Goal: Task Accomplishment & Management: Manage account settings

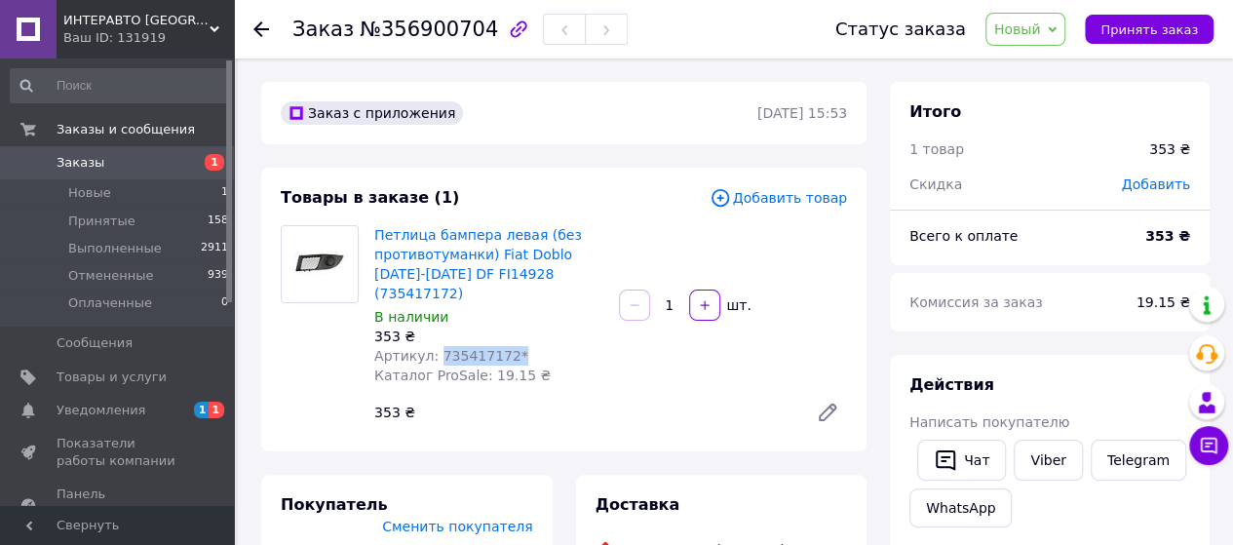
drag, startPoint x: 569, startPoint y: 442, endPoint x: 460, endPoint y: 438, distance: 109.3
click at [460, 365] on div "Артикул: 735417172*" at bounding box center [488, 355] width 229 height 19
copy span "735417172*"
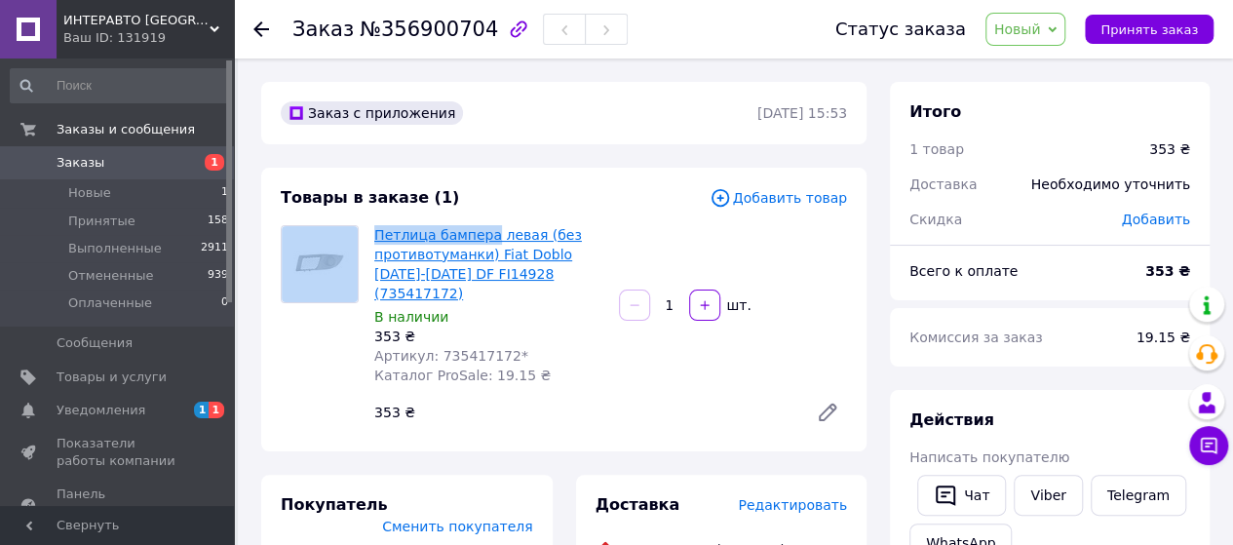
drag, startPoint x: 365, startPoint y: 257, endPoint x: 536, endPoint y: 257, distance: 170.6
click at [536, 257] on div "Петлица бампера левая (без противотуманки) Fiat Doblo [DATE]-[DATE] DF FI14928 …" at bounding box center [564, 328] width 582 height 207
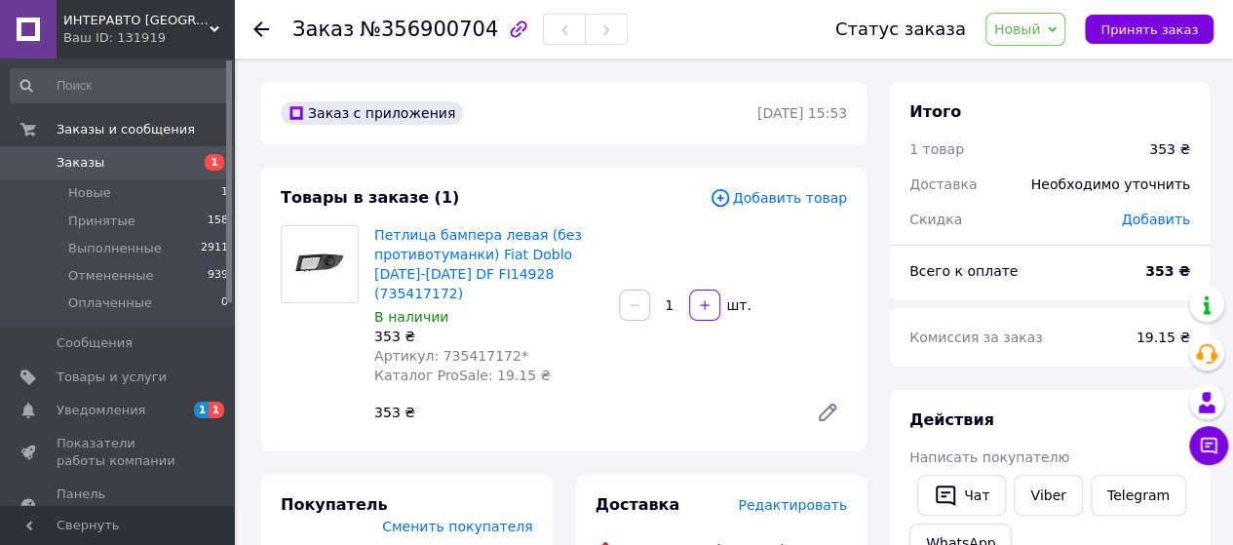
drag, startPoint x: 694, startPoint y: 291, endPoint x: 678, endPoint y: 290, distance: 15.6
click at [694, 291] on div "Петлица бампера левая (без противотуманки) Fiat Doblo [DATE]-[DATE] DF FI14928 …" at bounding box center [610, 328] width 488 height 214
drag, startPoint x: 631, startPoint y: 266, endPoint x: 372, endPoint y: 254, distance: 258.5
click at [372, 254] on div "Петлица бампера левая (без противотуманки) Fiat Doblo [DATE]-[DATE] DF FI14928 …" at bounding box center [610, 328] width 488 height 214
click at [499, 364] on span "Артикул: 735417172*" at bounding box center [451, 356] width 154 height 16
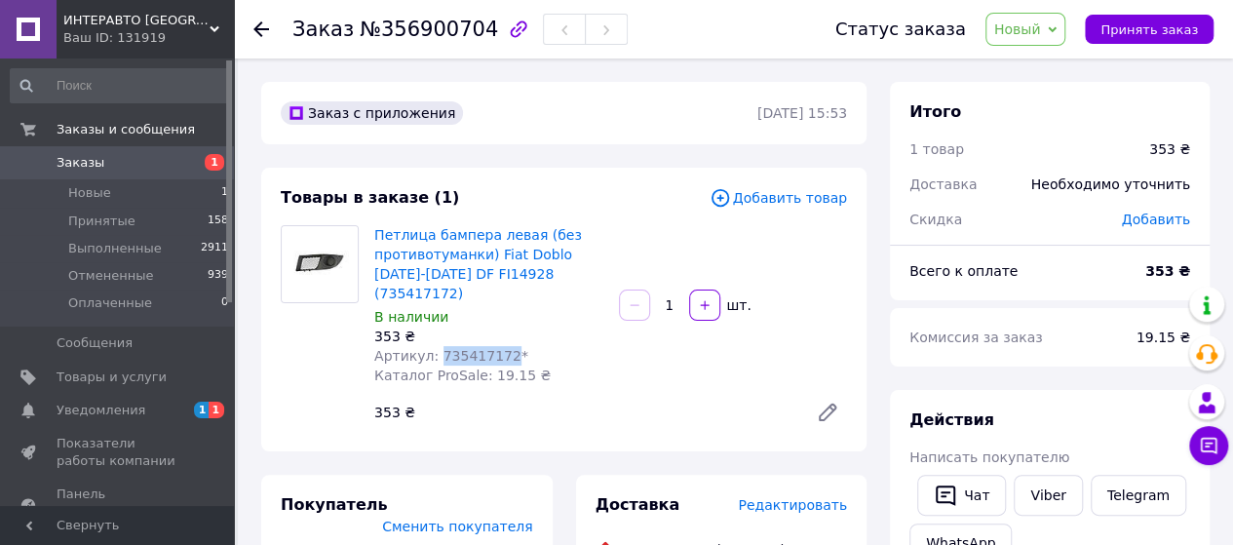
drag, startPoint x: 561, startPoint y: 430, endPoint x: 463, endPoint y: 430, distance: 98.4
click at [463, 364] on span "Артикул: 735417172*" at bounding box center [451, 356] width 154 height 16
copy span "735417172"
click at [121, 377] on span "Товары и услуги" at bounding box center [112, 377] width 110 height 18
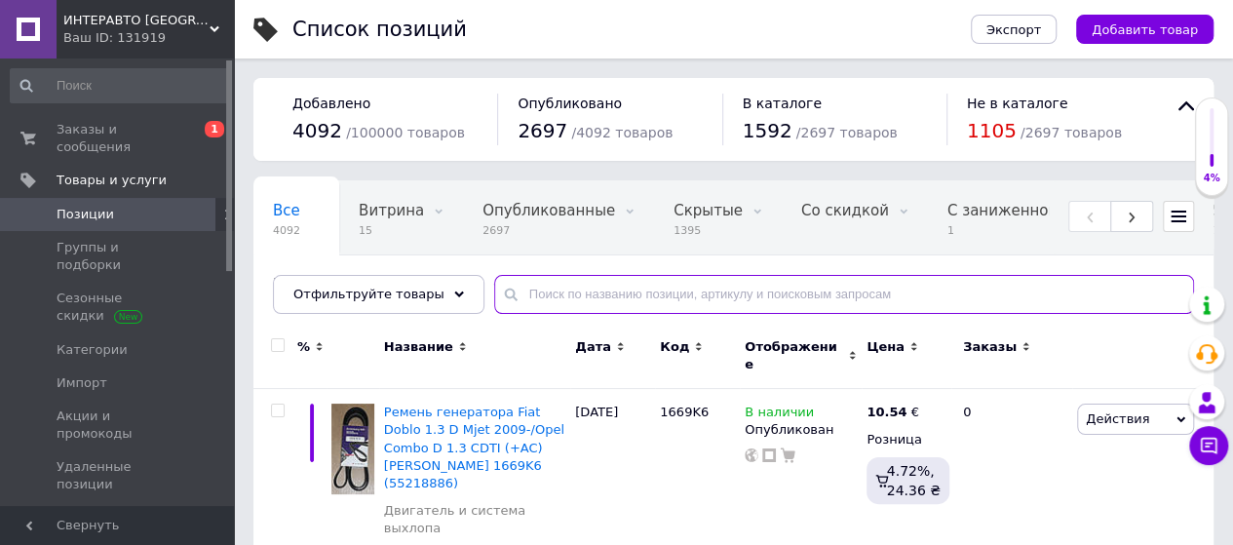
click at [534, 314] on input "text" at bounding box center [844, 294] width 700 height 39
paste input "735417172"
type input "735417172"
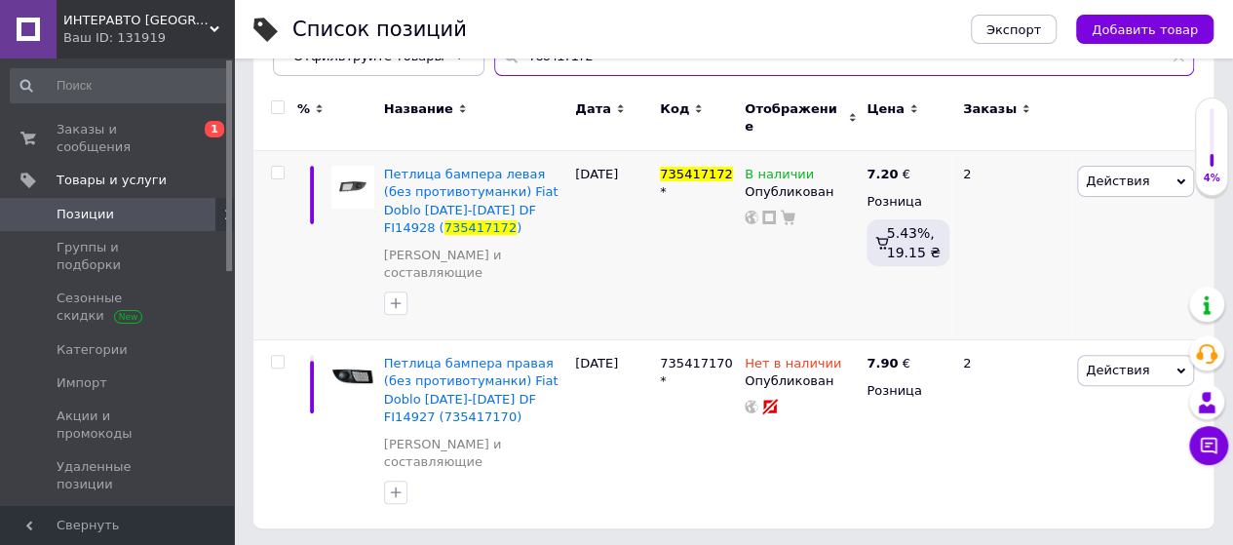
scroll to position [245, 0]
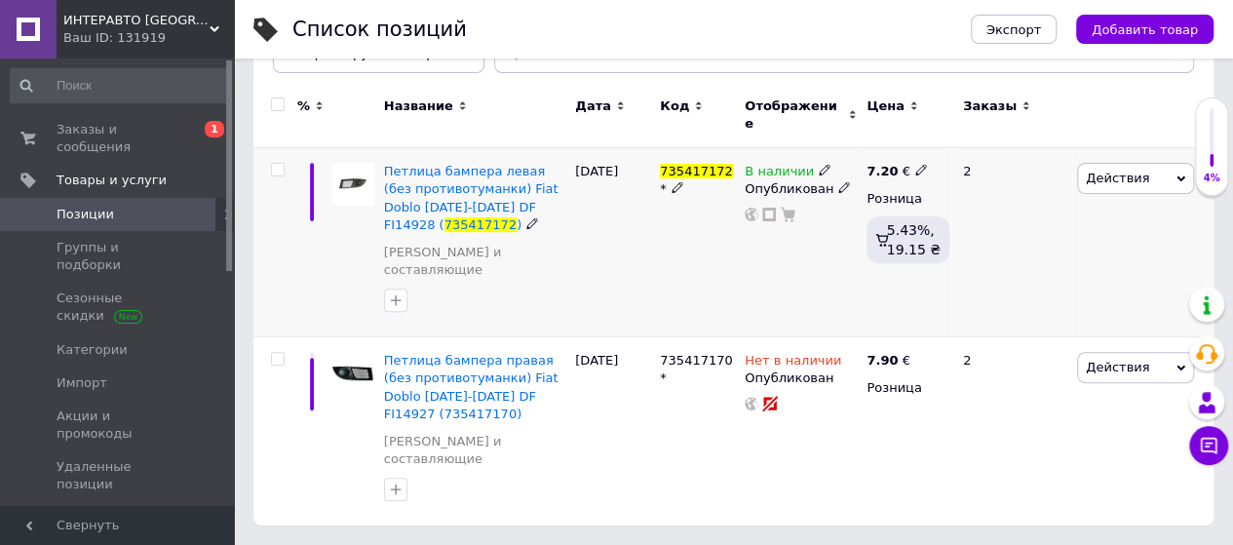
click at [819, 175] on icon at bounding box center [825, 170] width 12 height 12
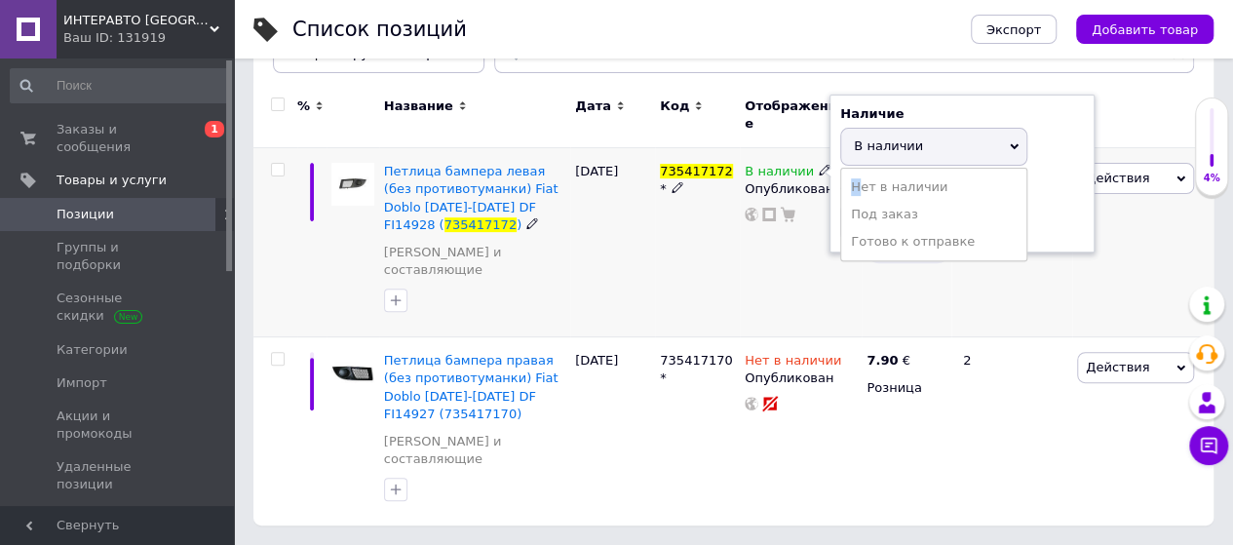
click at [855, 201] on li "Нет в наличии" at bounding box center [933, 186] width 185 height 27
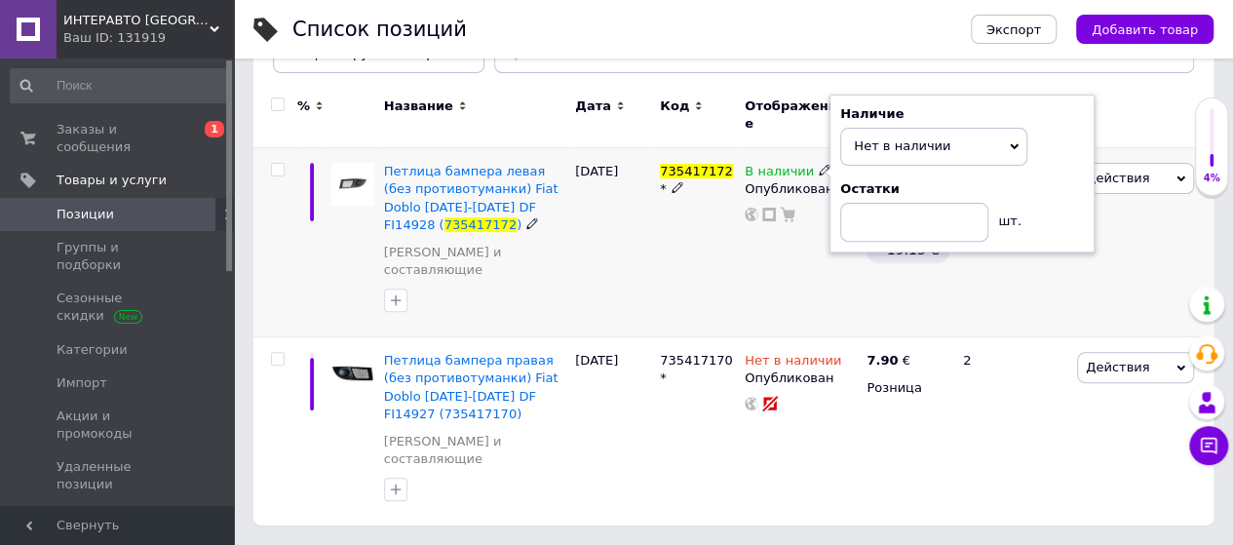
drag, startPoint x: 698, startPoint y: 299, endPoint x: 689, endPoint y: 291, distance: 11.7
click at [698, 299] on div "735417172 *" at bounding box center [697, 242] width 85 height 189
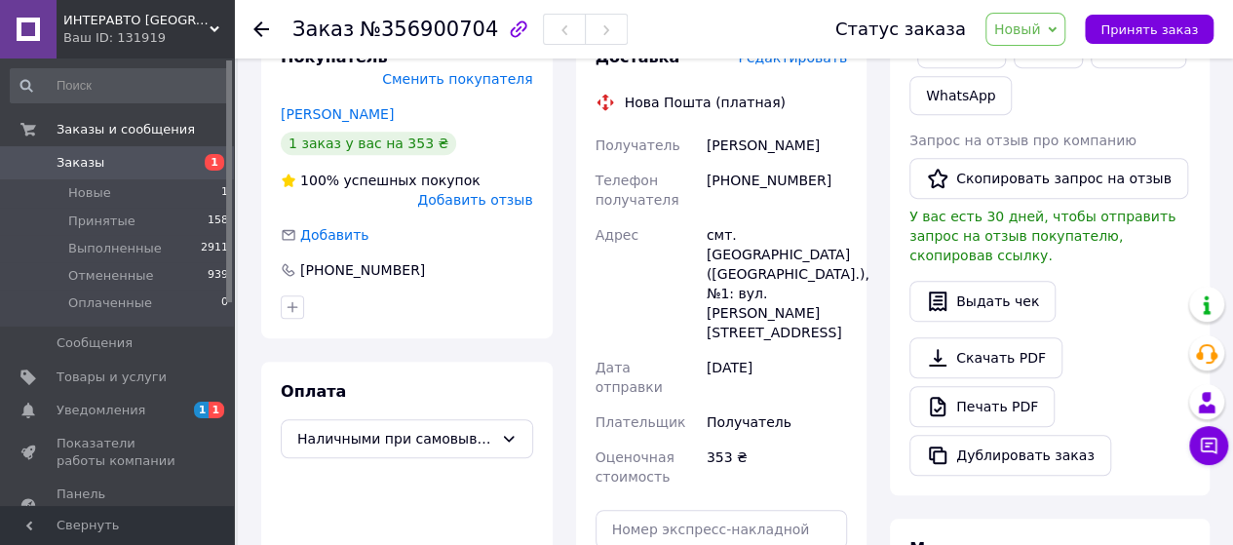
scroll to position [487, 0]
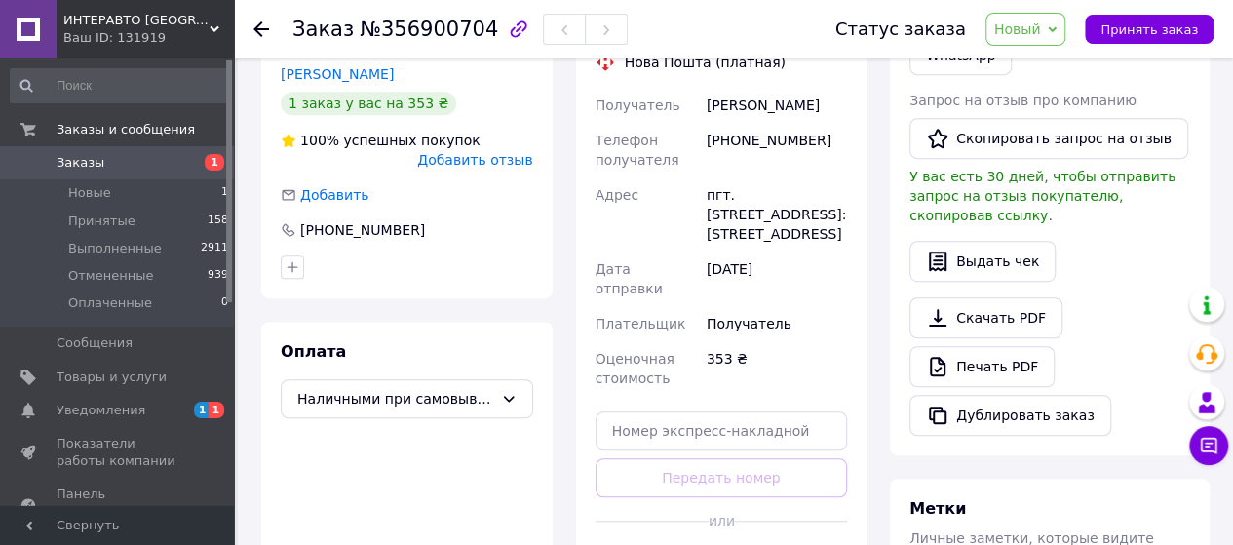
drag, startPoint x: 711, startPoint y: 232, endPoint x: 851, endPoint y: 470, distance: 276.1
click at [851, 470] on div "Доставка Редактировать Нова Пошта (платная) Получатель [PERSON_NAME] Телефон по…" at bounding box center [721, 295] width 291 height 616
copy div "[PERSON_NAME] Телефон получателя [PHONE_NUMBER] [GEOGRAPHIC_DATA] пгт. [STREET_…"
click at [1041, 22] on span "Новый" at bounding box center [1017, 29] width 47 height 16
click at [1022, 69] on li "Принят" at bounding box center [1037, 68] width 103 height 29
